Goal: Task Accomplishment & Management: Manage account settings

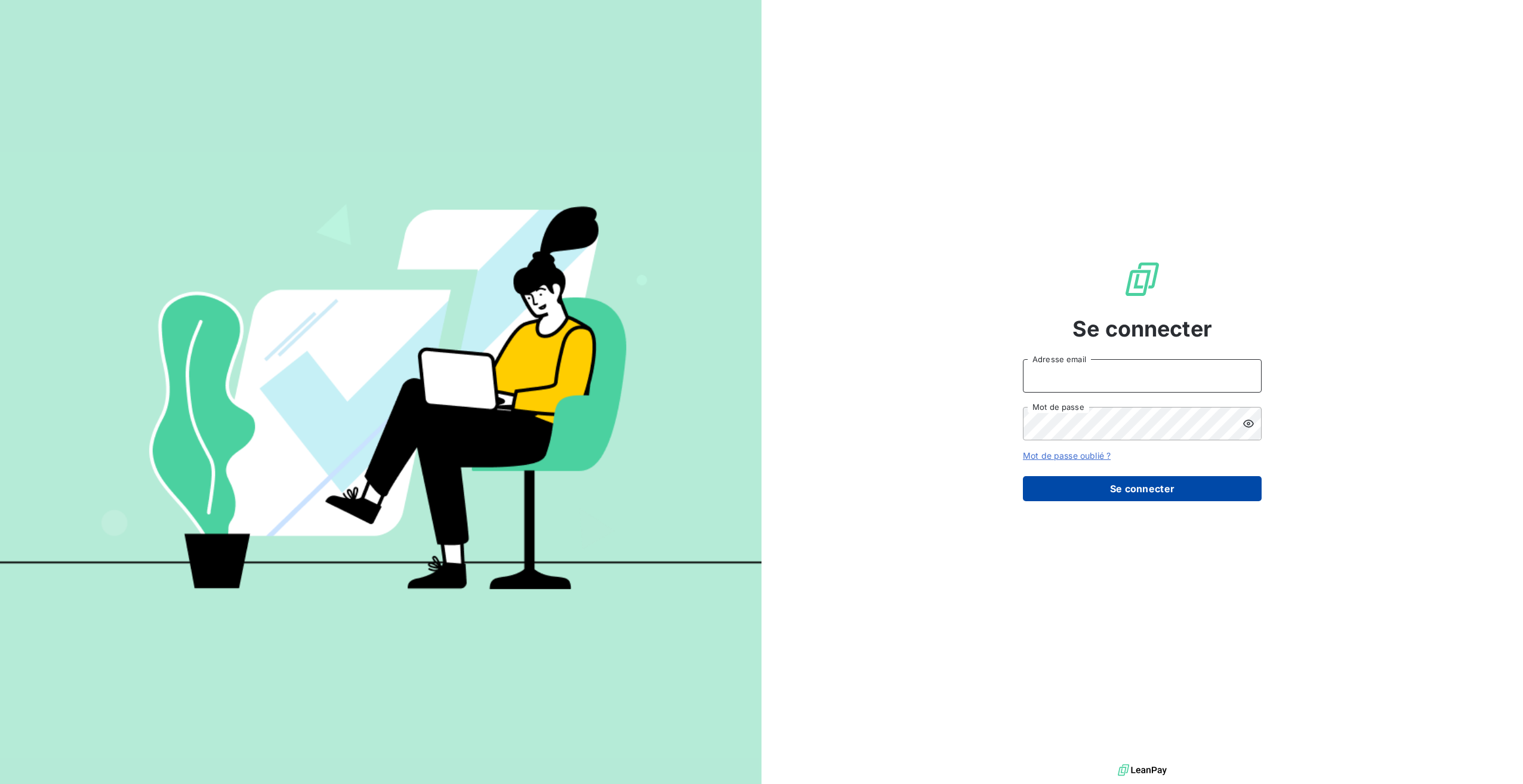
type input "[PERSON_NAME][EMAIL_ADDRESS][DOMAIN_NAME]"
drag, startPoint x: 1105, startPoint y: 490, endPoint x: 1117, endPoint y: 492, distance: 12.2
click at [1105, 490] on button "Se connecter" at bounding box center [1142, 488] width 239 height 25
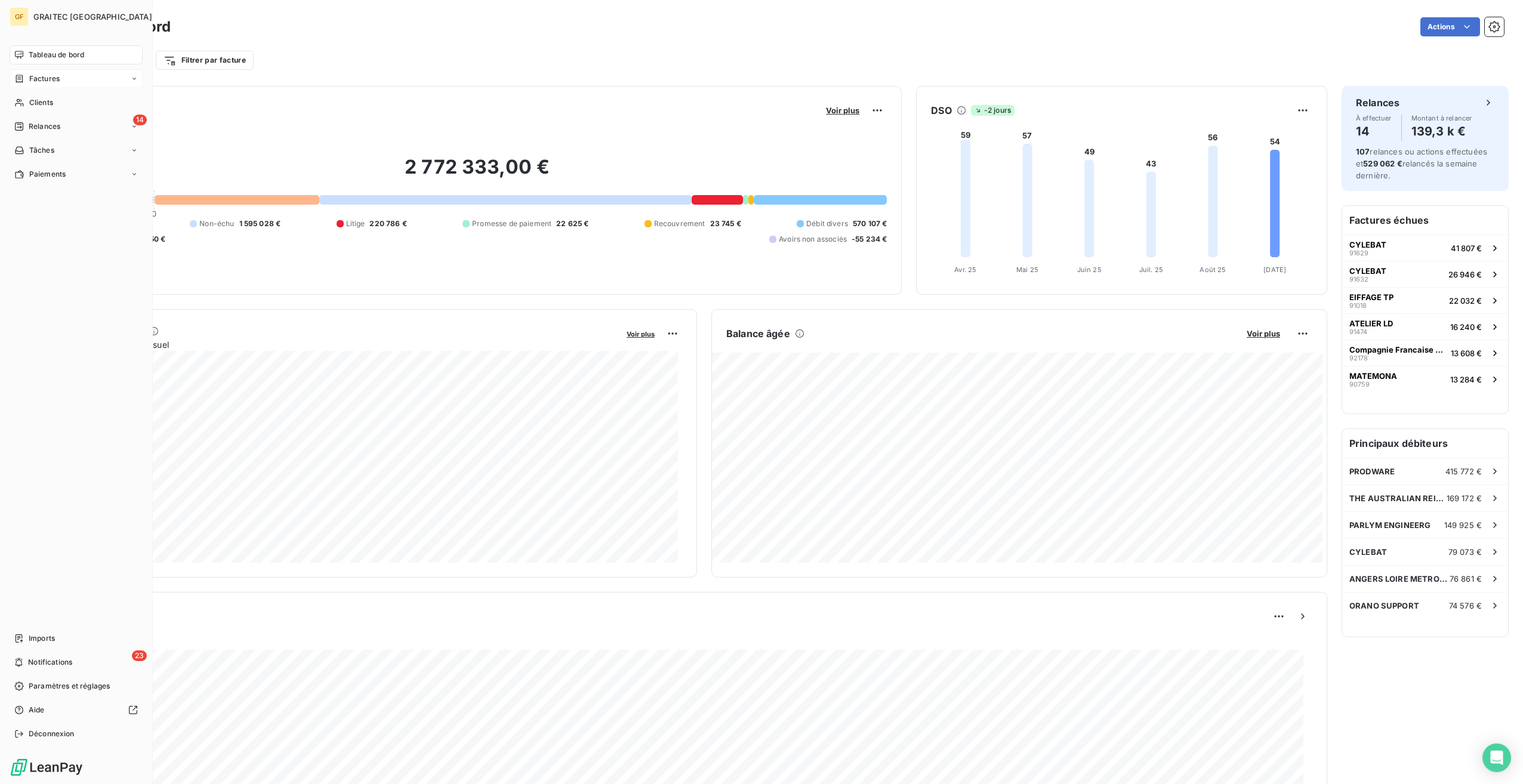
click at [26, 76] on div "Factures" at bounding box center [36, 79] width 45 height 11
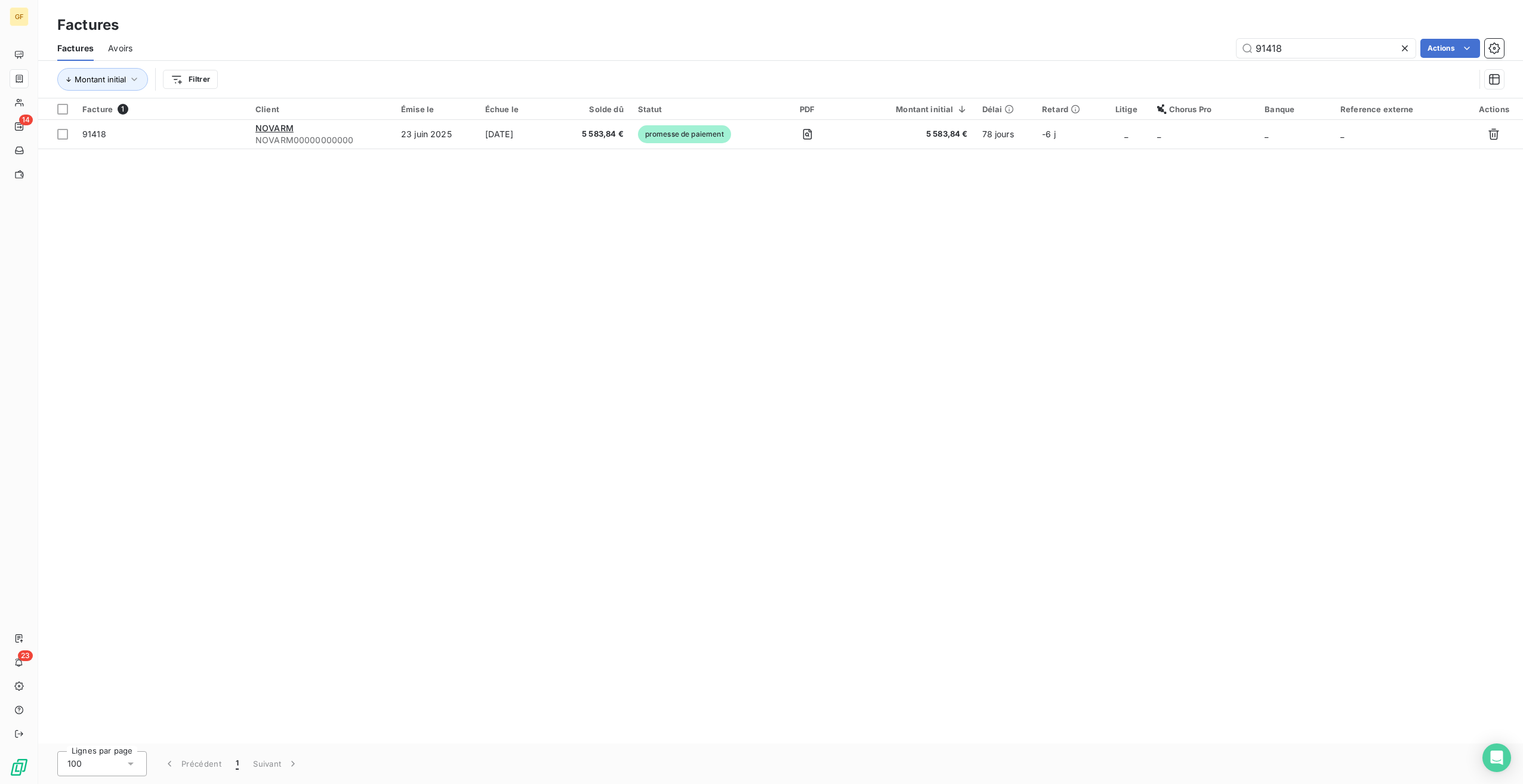
drag, startPoint x: 1336, startPoint y: 46, endPoint x: 1059, endPoint y: 46, distance: 277.0
click at [1059, 46] on div "91418 Actions" at bounding box center [826, 48] width 1357 height 19
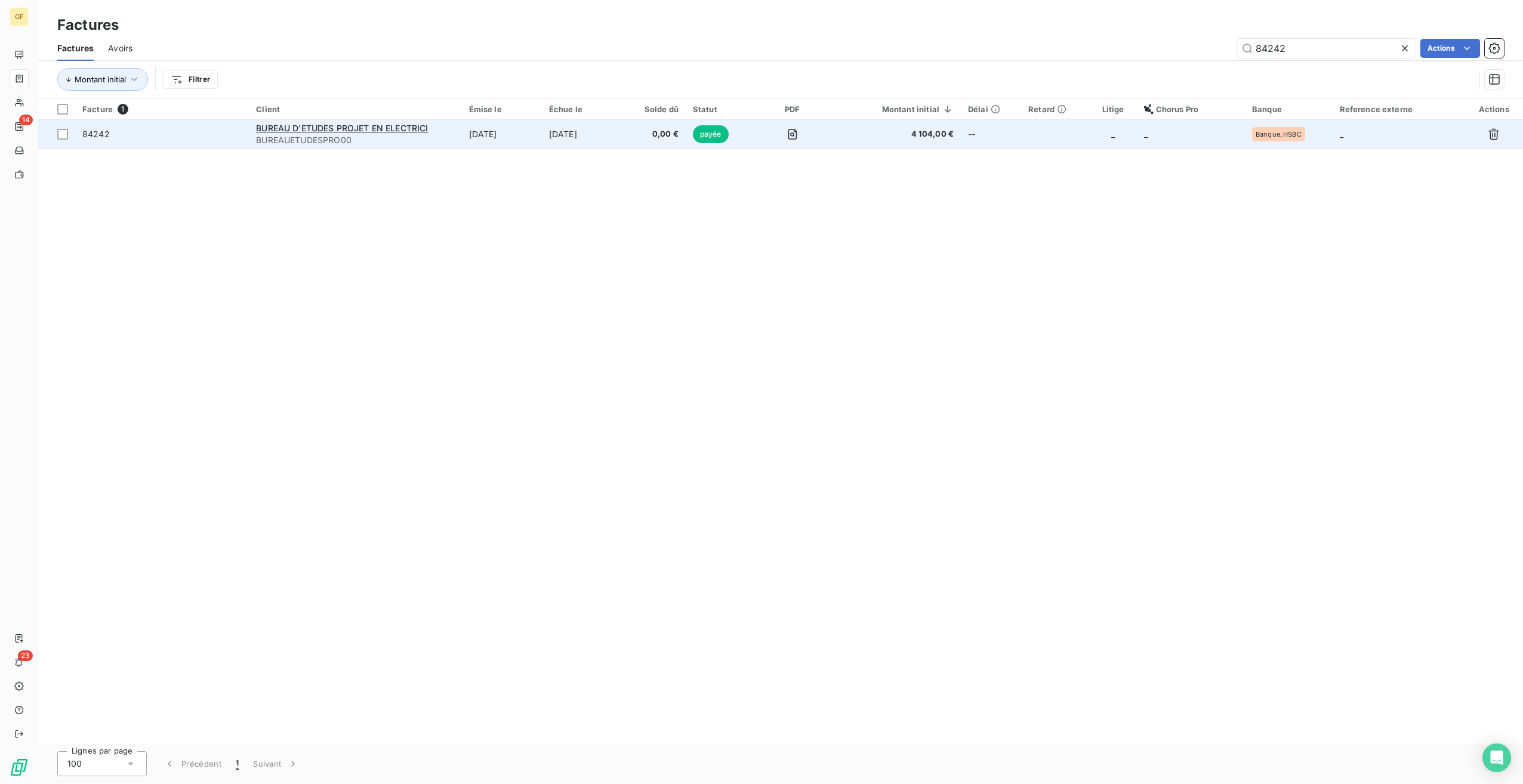
type input "84242"
click at [571, 137] on td "[DATE]" at bounding box center [582, 134] width 81 height 29
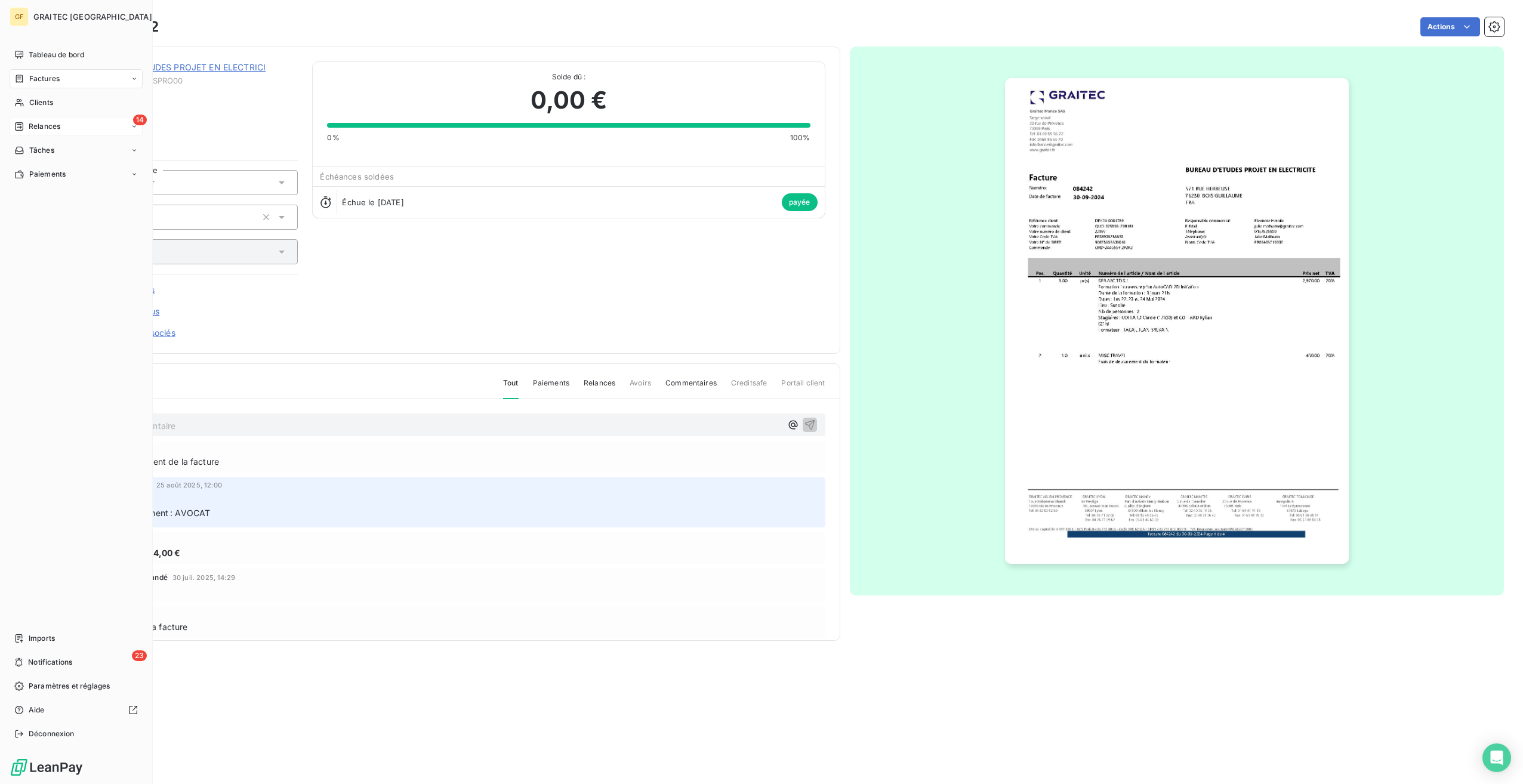
click at [43, 127] on span "Relances" at bounding box center [44, 127] width 31 height 11
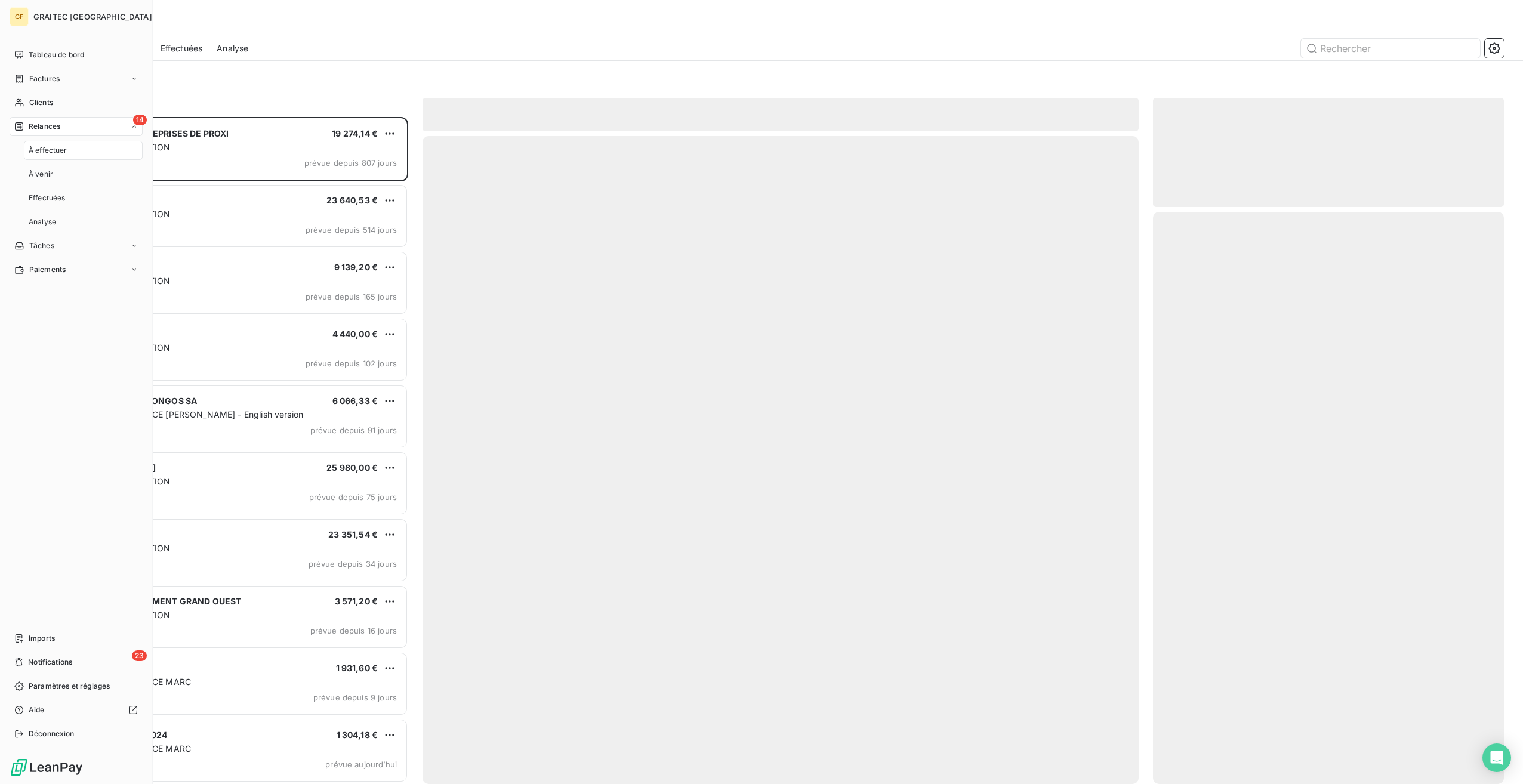
scroll to position [658, 342]
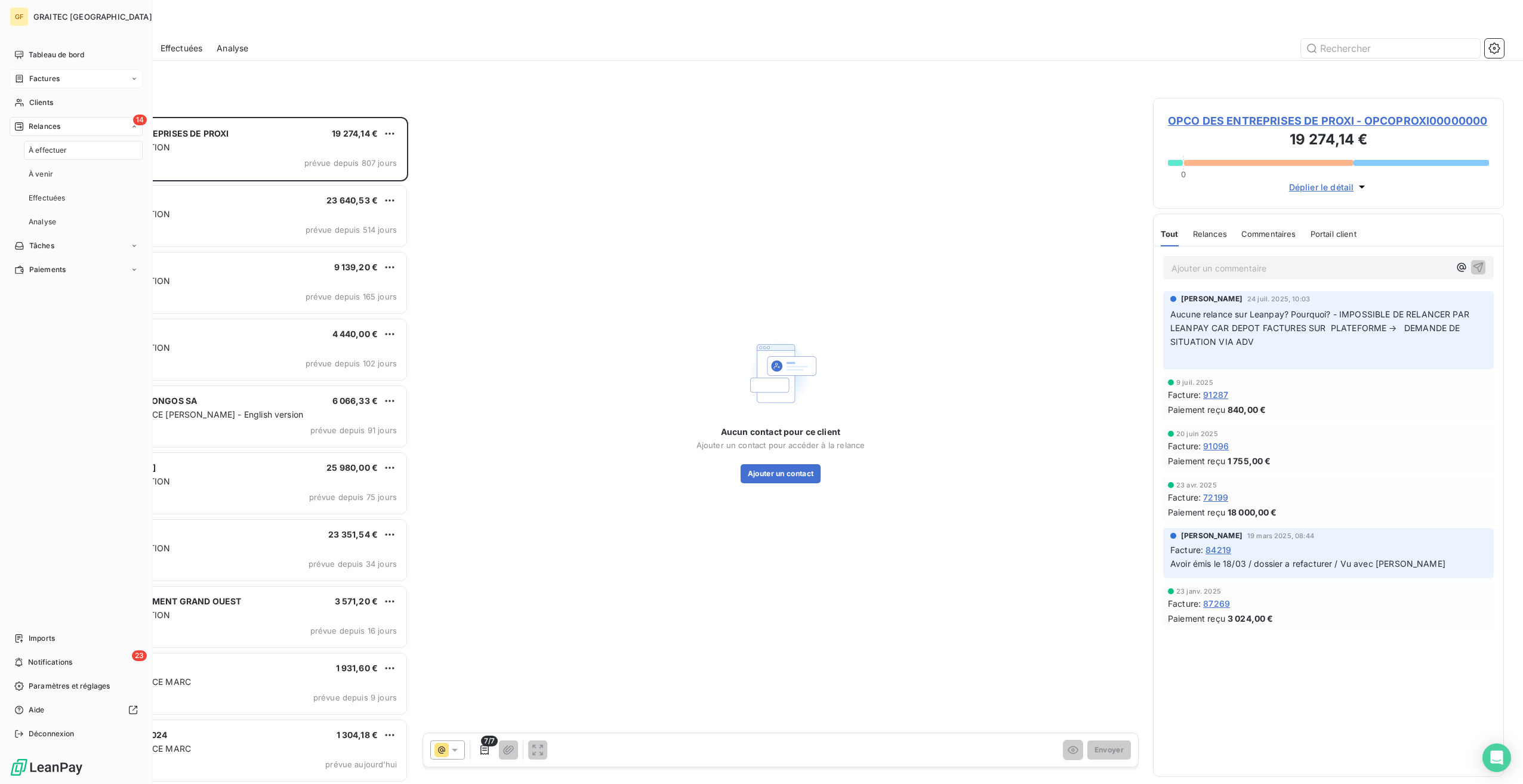
click at [54, 78] on span "Factures" at bounding box center [44, 79] width 31 height 11
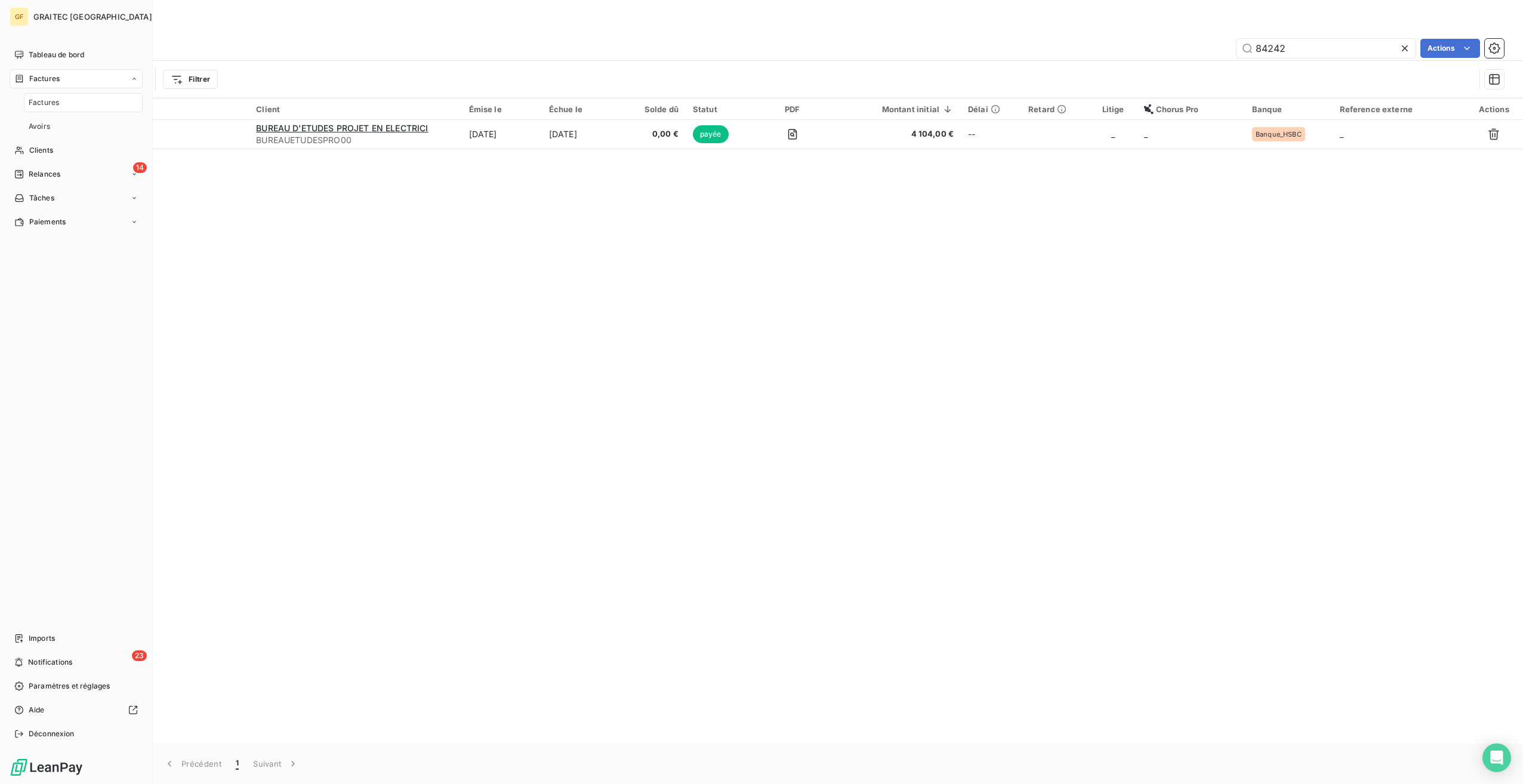
click at [61, 104] on div "Factures" at bounding box center [83, 103] width 119 height 19
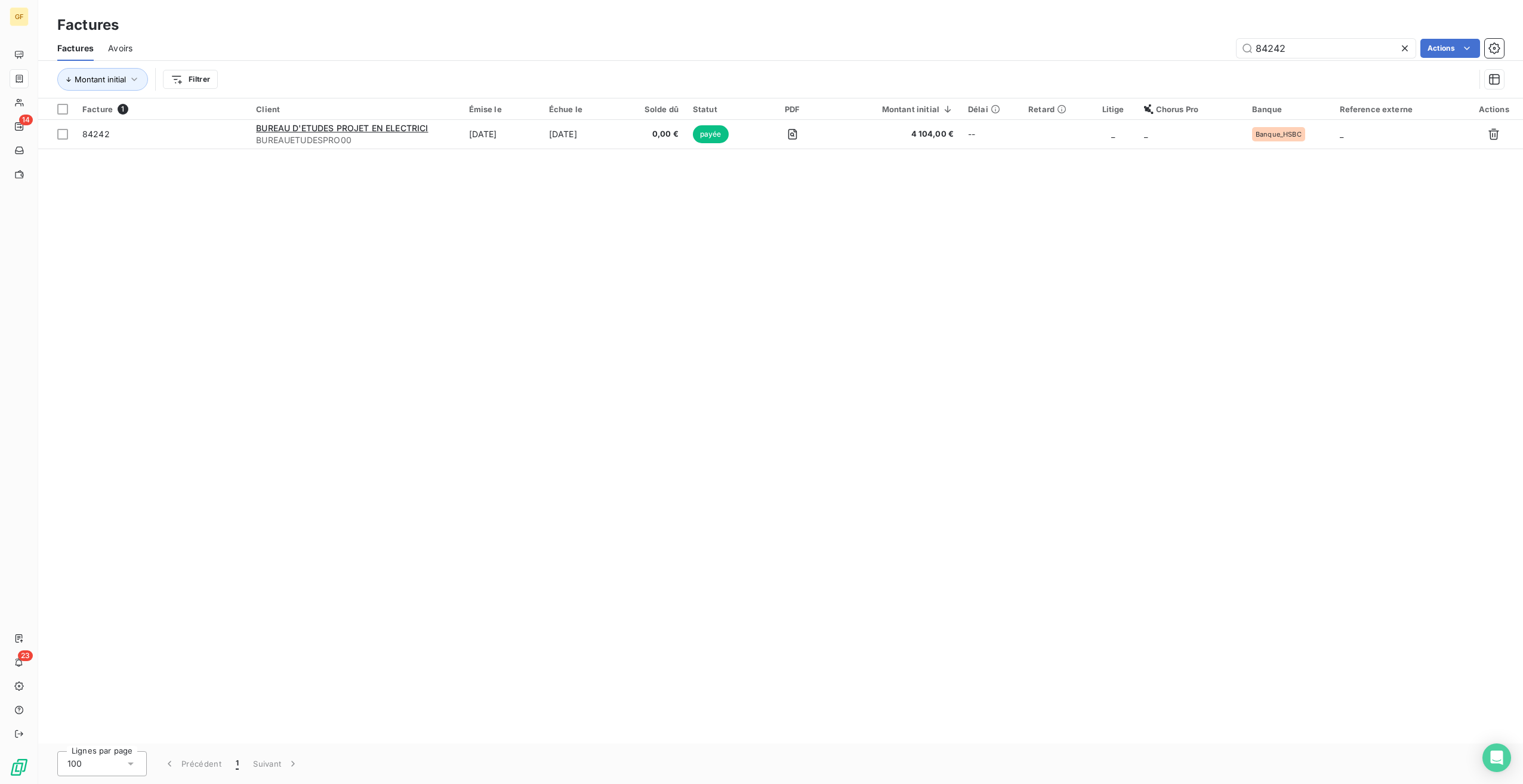
click at [1402, 49] on icon at bounding box center [1404, 48] width 12 height 12
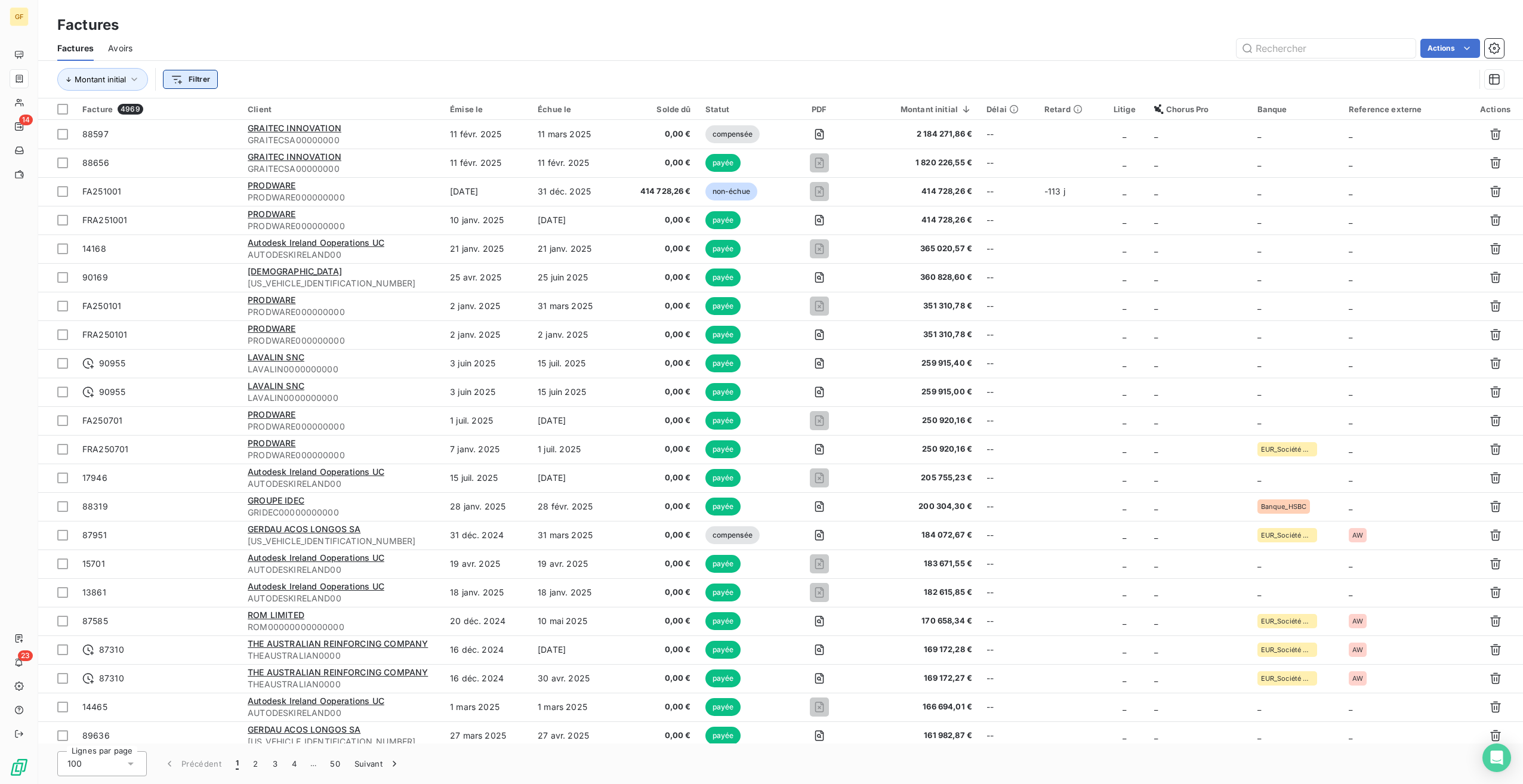
click at [189, 71] on html "GF 14 23 Factures Factures Avoirs Actions Montant initial Filtrer Facture 4969 …" at bounding box center [761, 392] width 1523 height 784
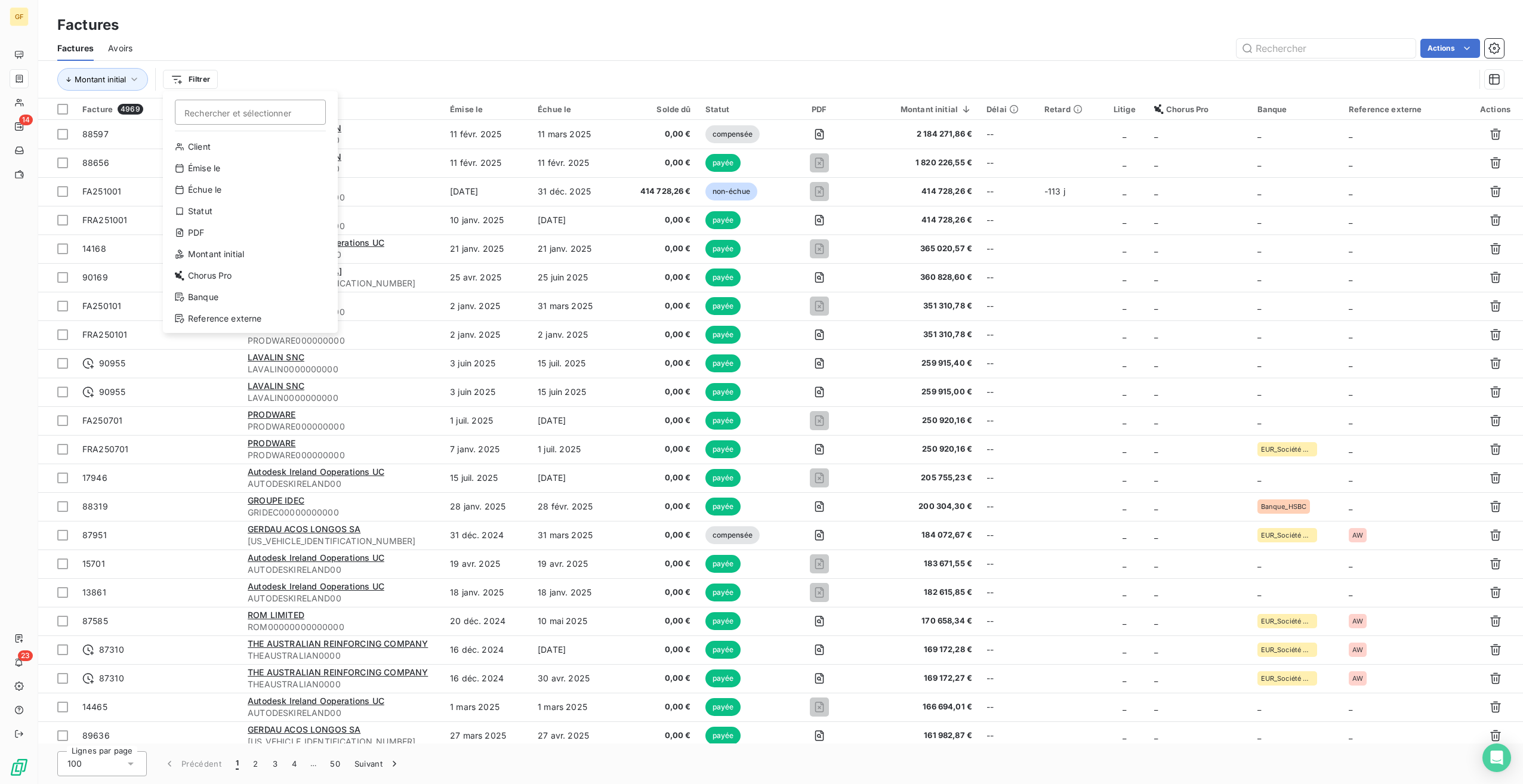
click at [247, 243] on div "Client Émise le Échue le Statut PDF Montant initial Chorus Pro Banque Reference…" at bounding box center [250, 232] width 166 height 191
click at [253, 233] on div "PDF" at bounding box center [250, 232] width 166 height 19
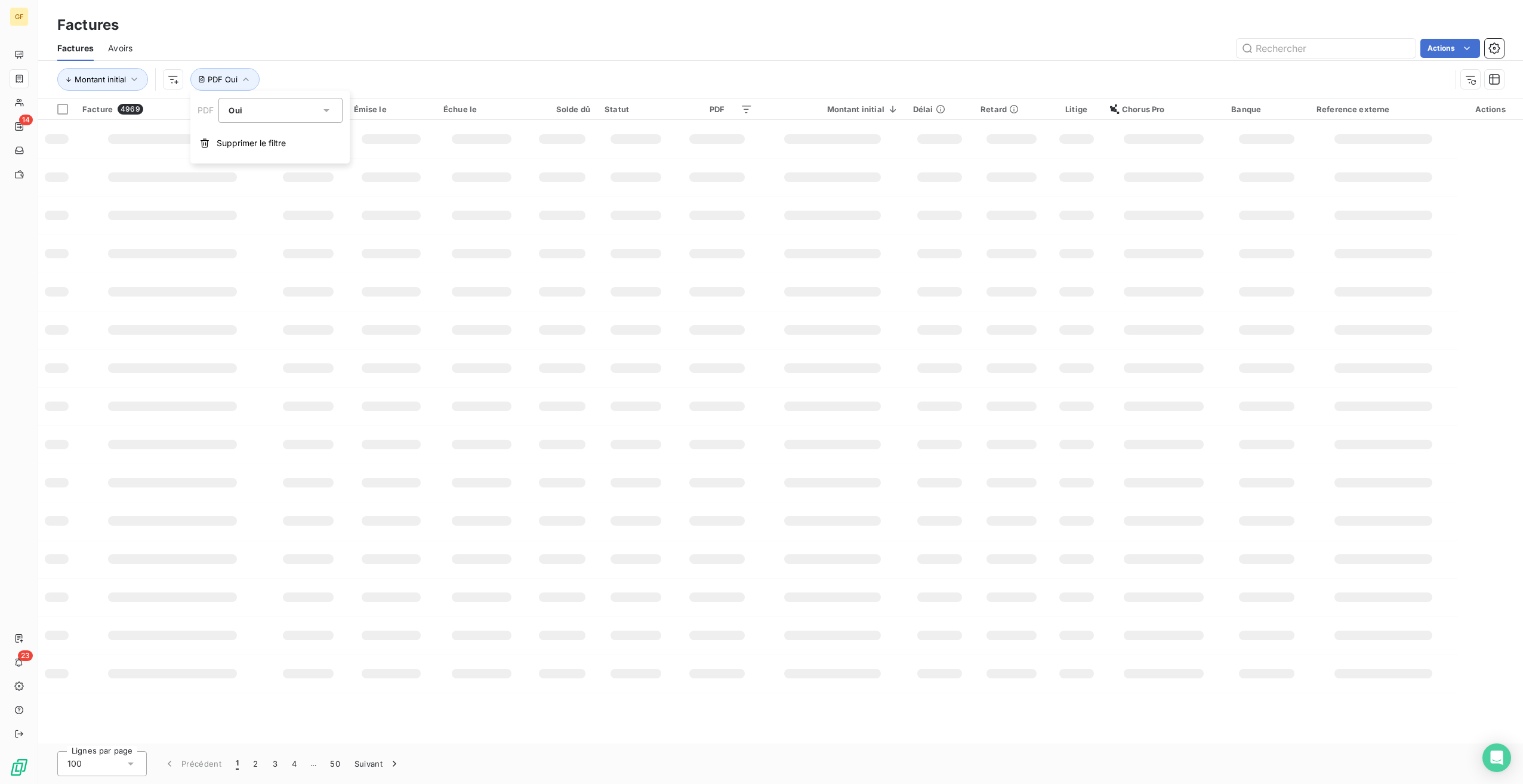
click at [329, 114] on icon at bounding box center [326, 110] width 12 height 12
click at [264, 156] on li "Non" at bounding box center [281, 159] width 124 height 21
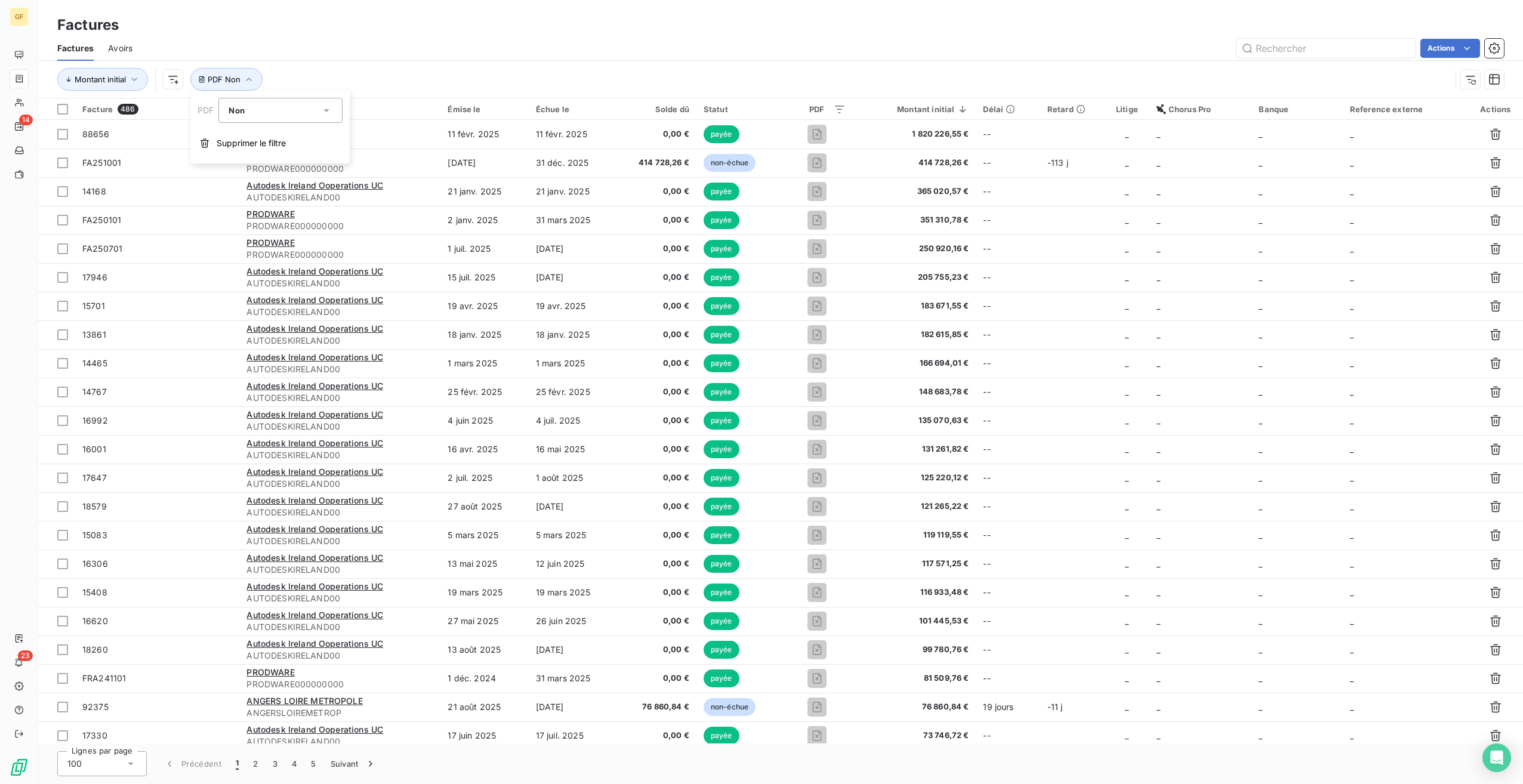
click at [725, 38] on div "Factures Avoirs Actions" at bounding box center [780, 48] width 1485 height 25
click at [698, 138] on div at bounding box center [681, 141] width 172 height 25
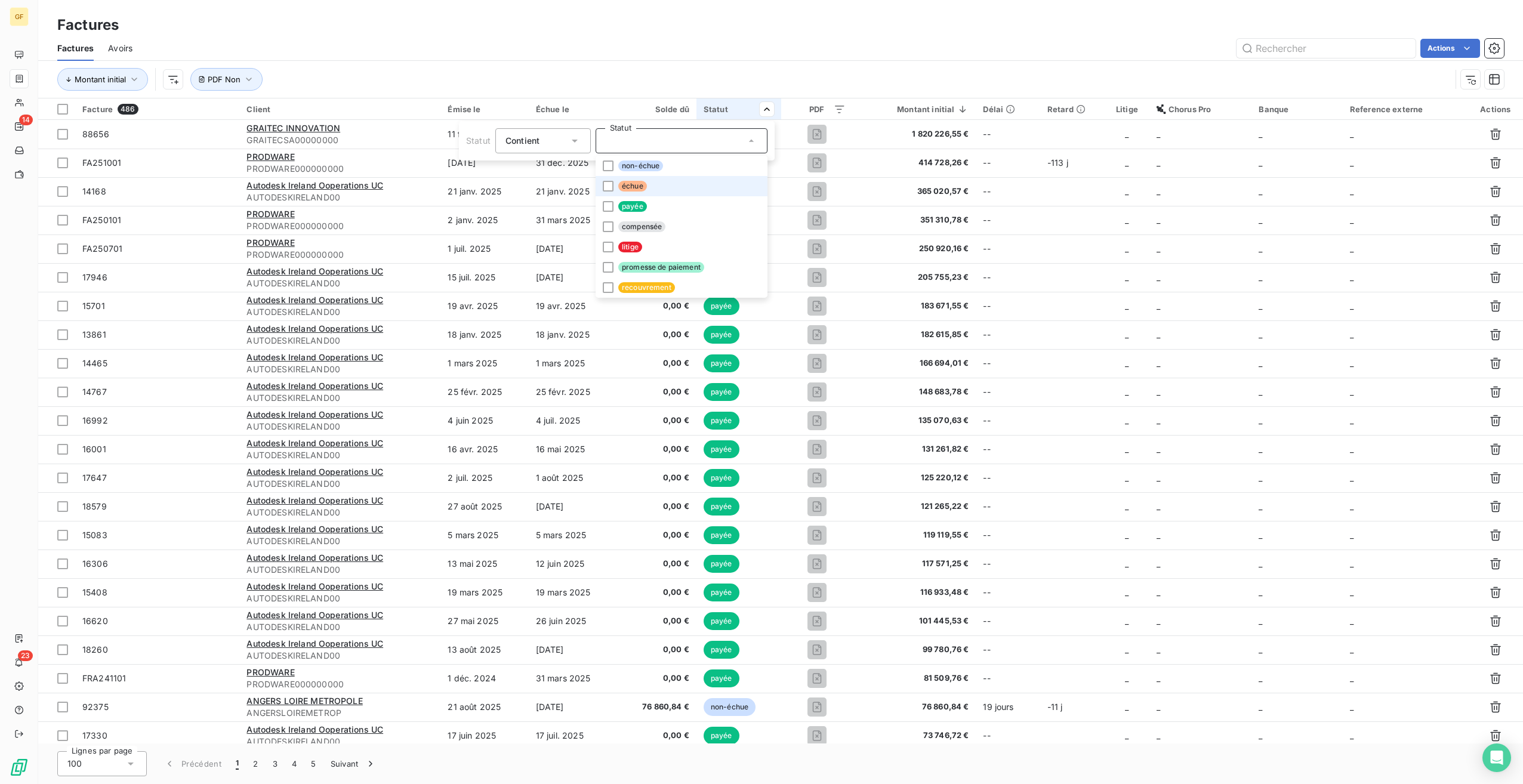
click at [644, 185] on span "échue" at bounding box center [632, 186] width 29 height 11
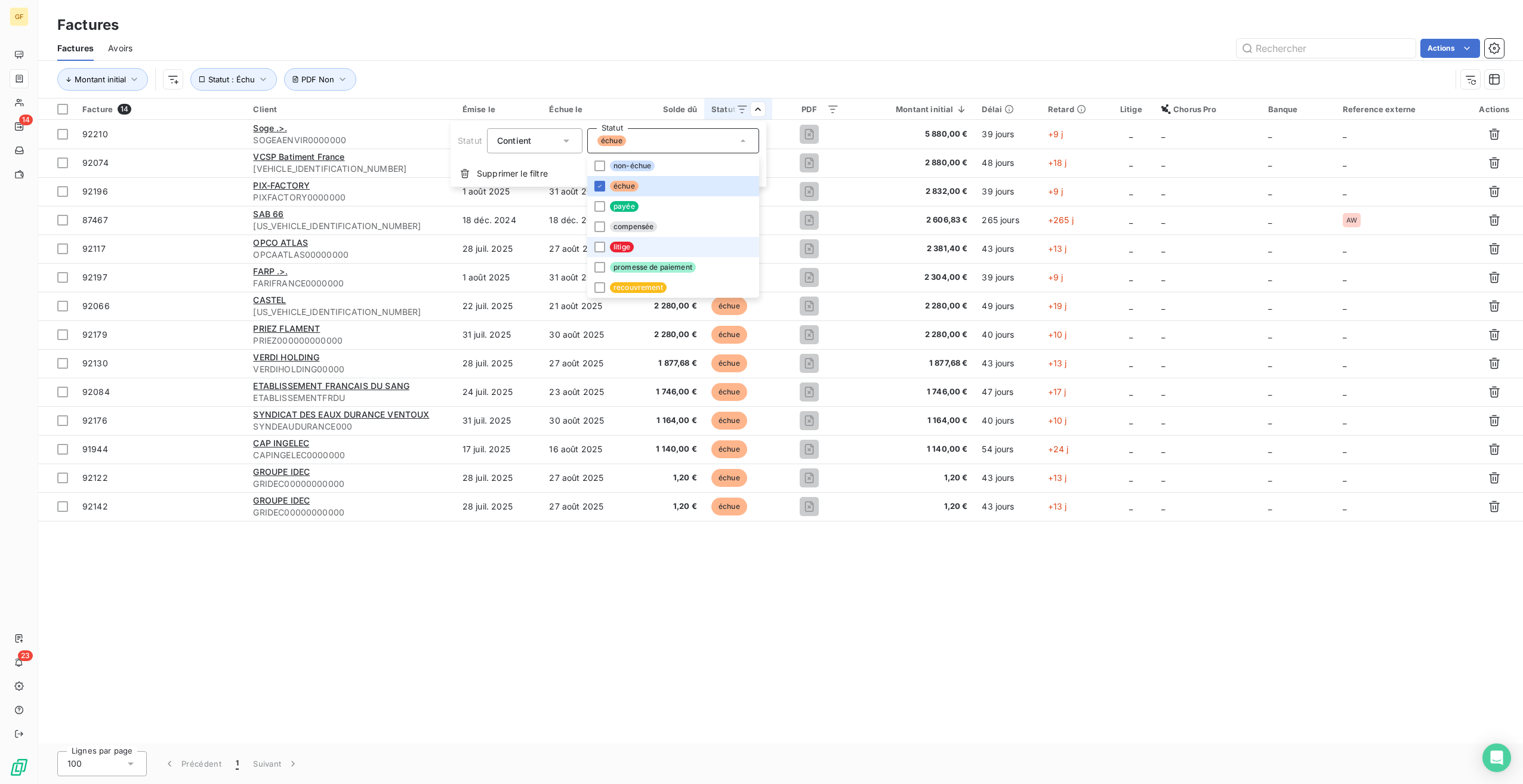
click at [643, 247] on li "litige" at bounding box center [673, 247] width 172 height 20
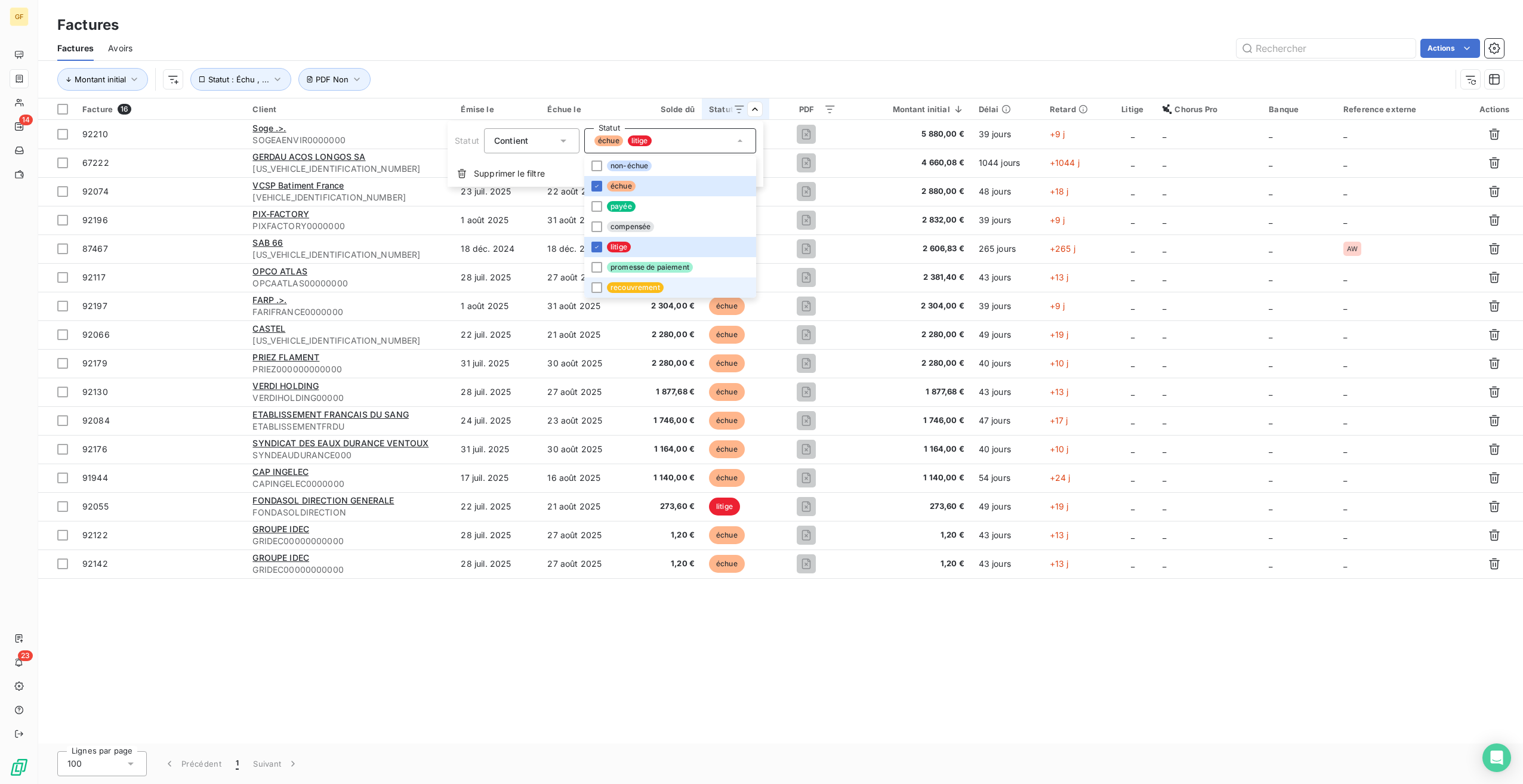
click at [640, 290] on span "recouvrement" at bounding box center [635, 288] width 56 height 11
click at [630, 269] on span "promesse de paiement" at bounding box center [650, 268] width 86 height 11
click at [624, 224] on span "compensée" at bounding box center [630, 227] width 47 height 11
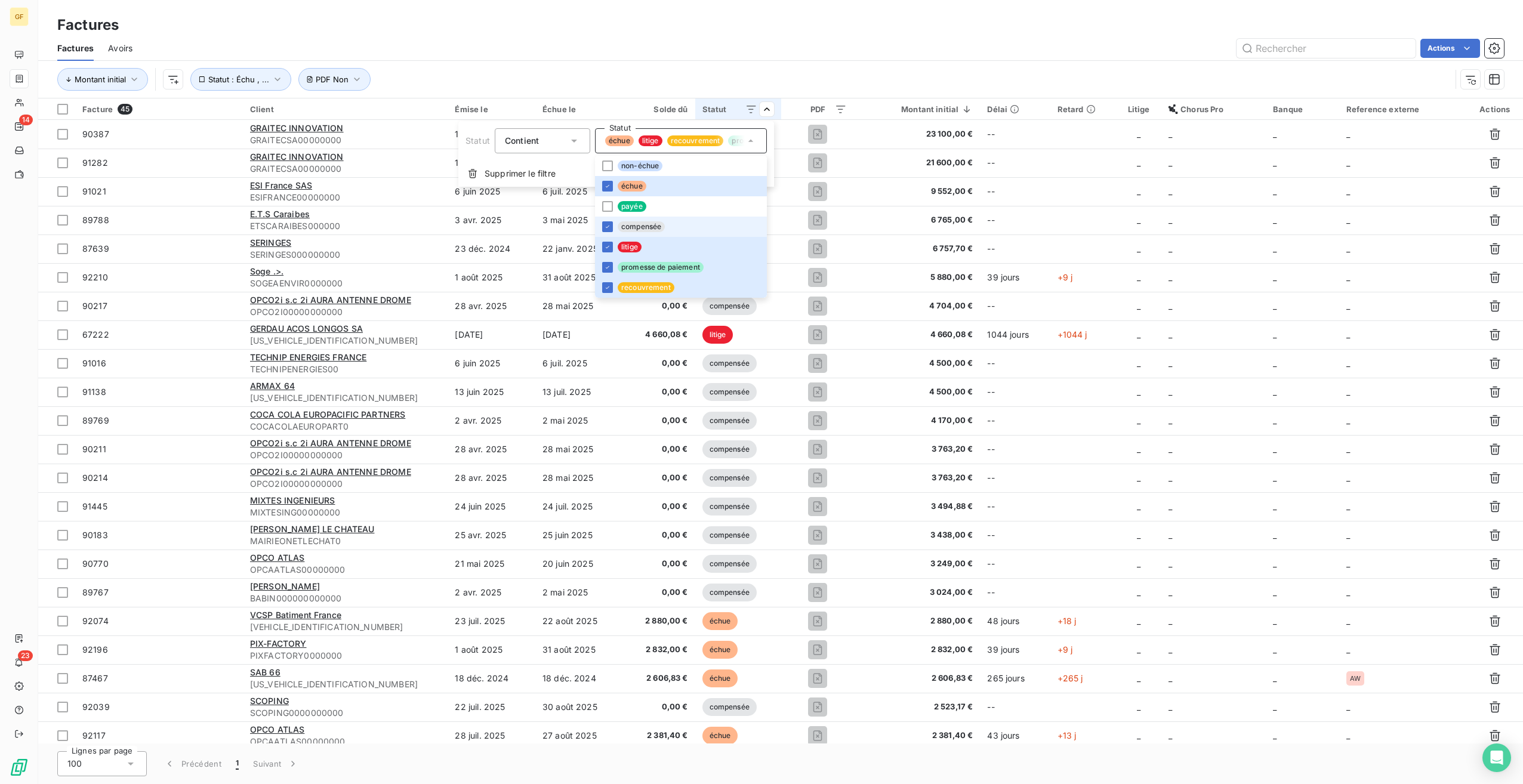
click at [625, 226] on span "compensée" at bounding box center [641, 227] width 47 height 11
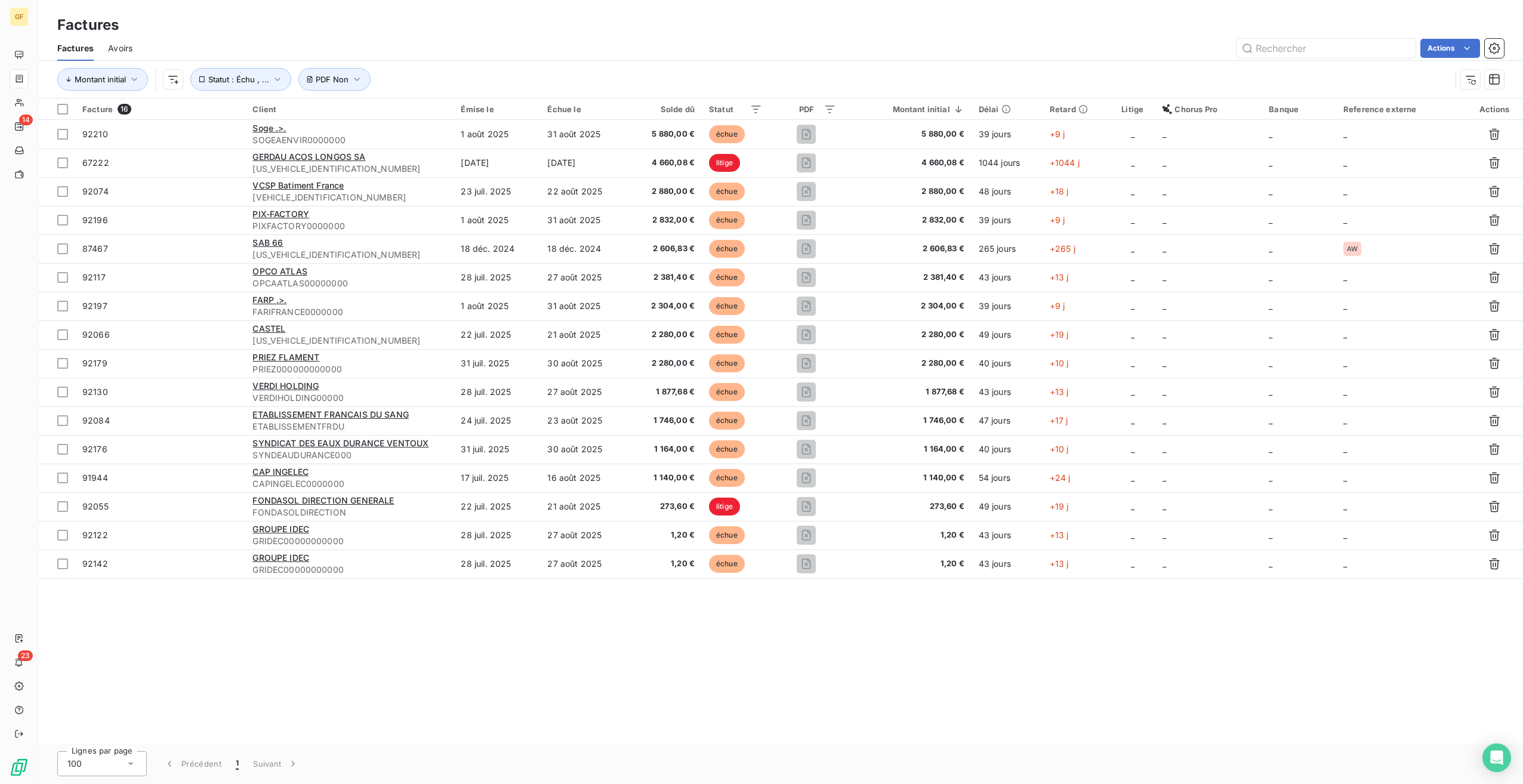
click at [773, 39] on html "GF 14 23 Factures Factures Avoirs Actions Montant initial Statut : Échu , ... P…" at bounding box center [761, 392] width 1523 height 784
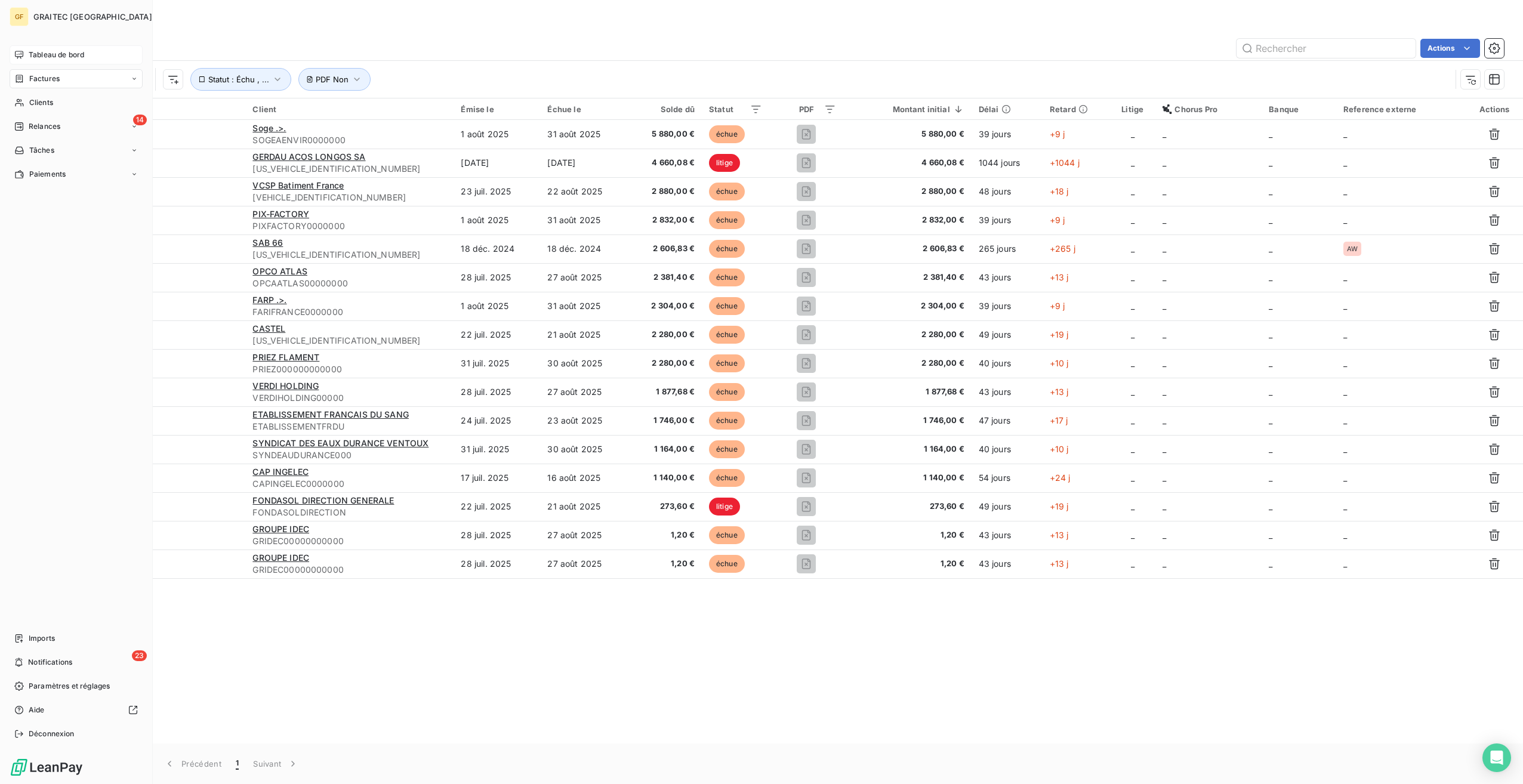
drag, startPoint x: 63, startPoint y: 55, endPoint x: 112, endPoint y: 52, distance: 49.1
click at [64, 55] on span "Tableau de bord" at bounding box center [56, 56] width 56 height 11
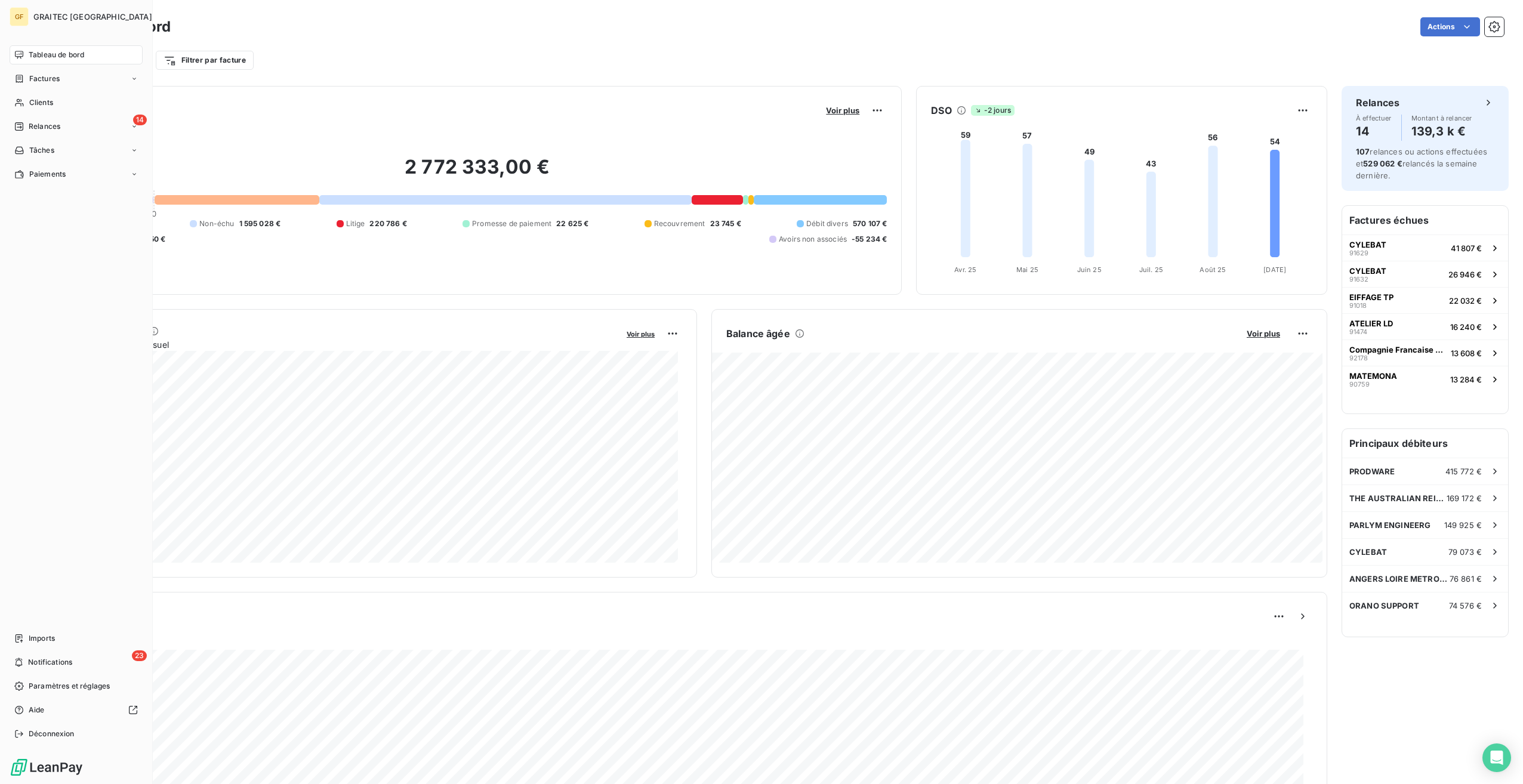
drag, startPoint x: 51, startPoint y: 105, endPoint x: 482, endPoint y: 105, distance: 431.0
click at [52, 105] on span "Clients" at bounding box center [42, 103] width 24 height 11
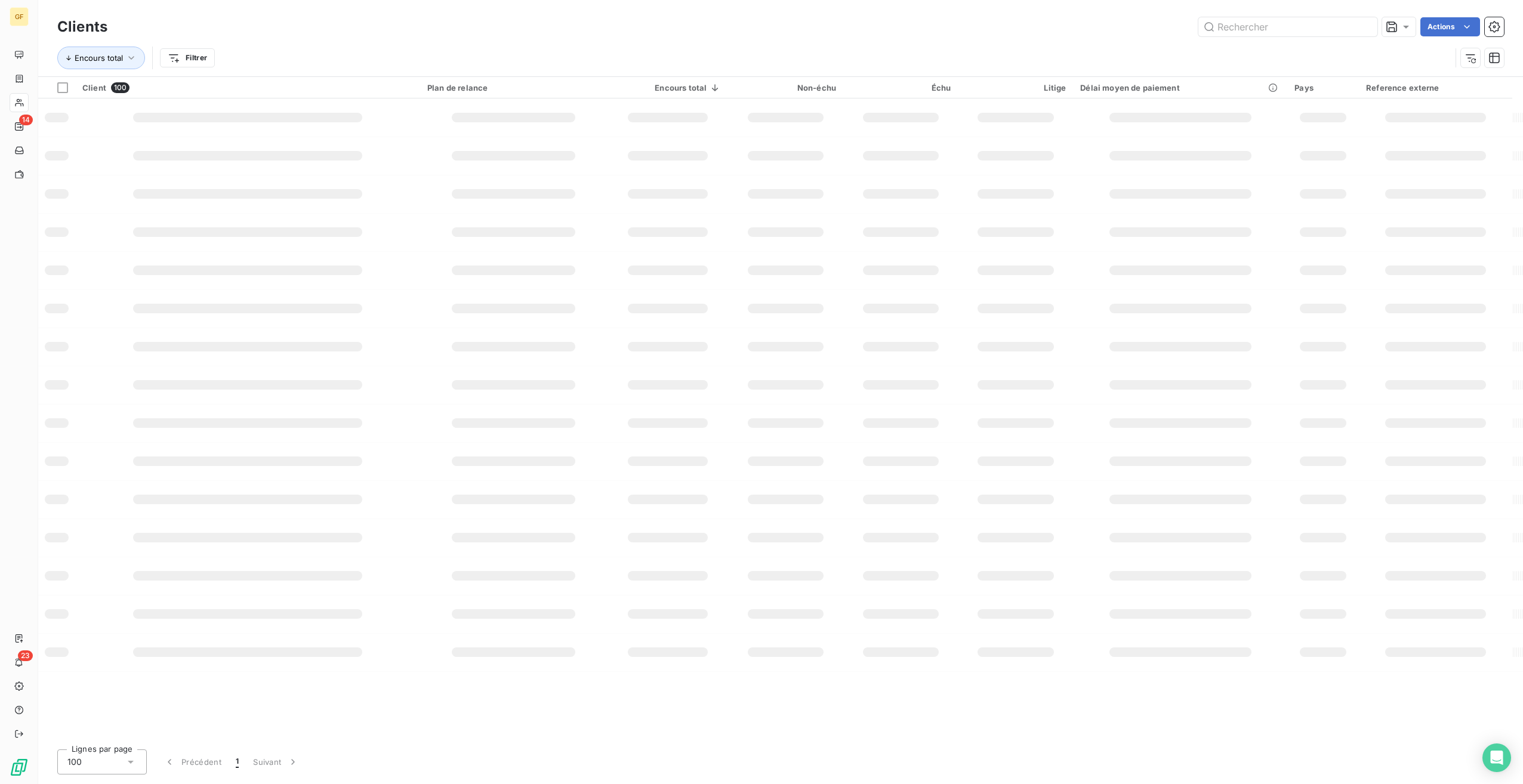
drag, startPoint x: 1290, startPoint y: 43, endPoint x: 1294, endPoint y: 36, distance: 8.1
click at [1292, 38] on div "Clients Actions Encours total Filtrer" at bounding box center [780, 44] width 1447 height 62
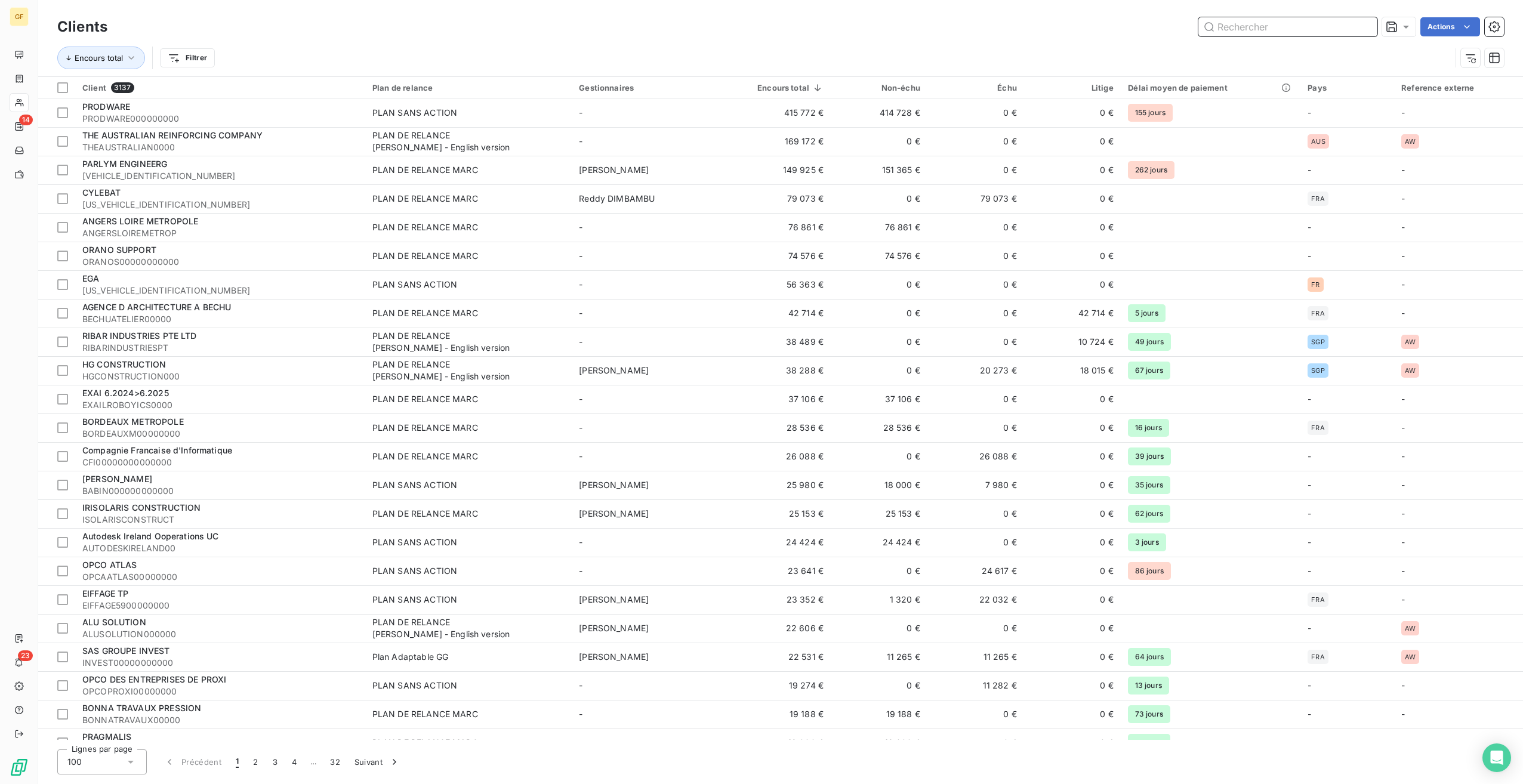
drag, startPoint x: 1294, startPoint y: 36, endPoint x: 1299, endPoint y: 30, distance: 7.8
click at [1296, 31] on input "text" at bounding box center [1288, 27] width 179 height 19
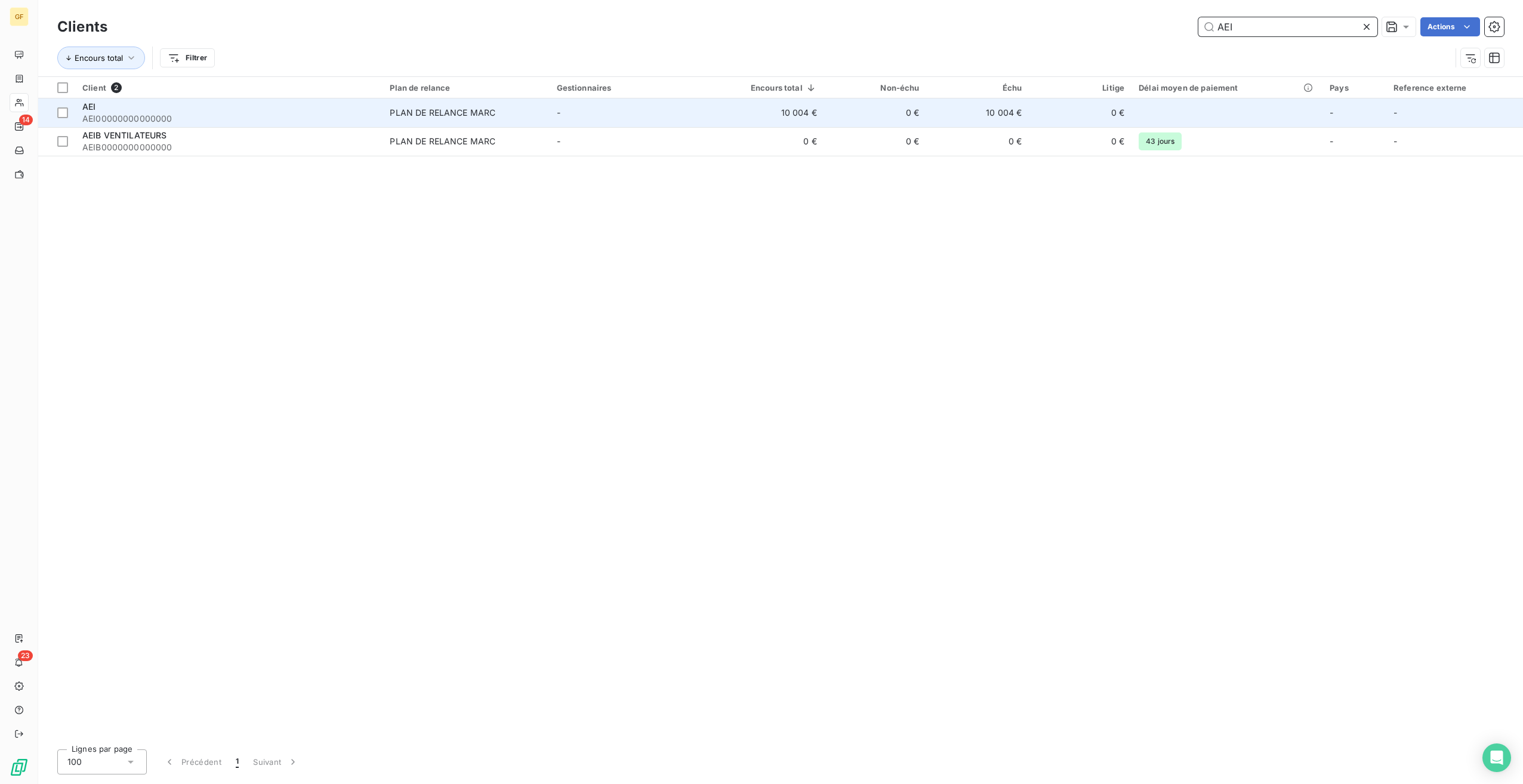
type input "AEI"
click at [907, 123] on td "0 €" at bounding box center [875, 112] width 103 height 29
